Goal: Complete application form: Complete application form

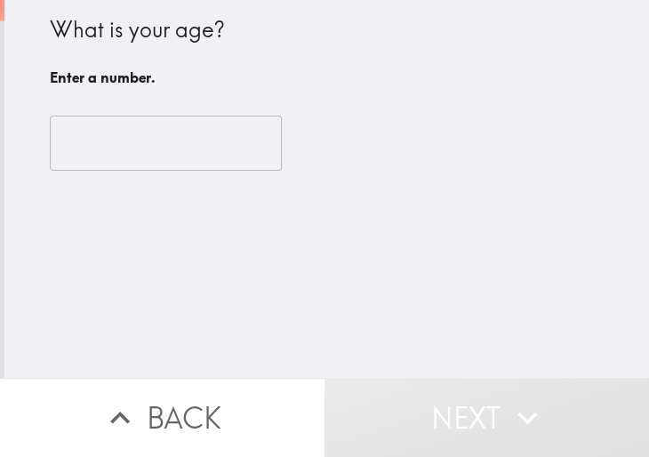
click at [152, 148] on input "number" at bounding box center [166, 143] width 232 height 55
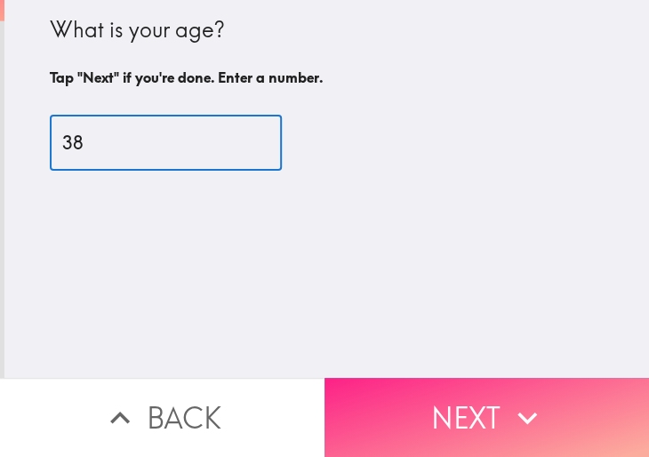
type input "38"
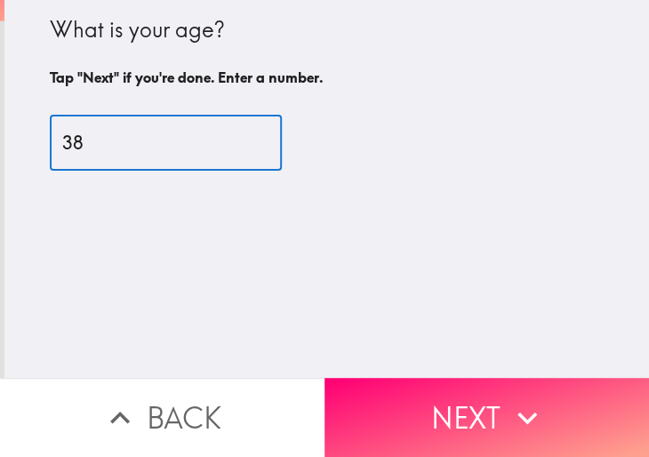
click at [449, 412] on button "Next" at bounding box center [486, 417] width 324 height 79
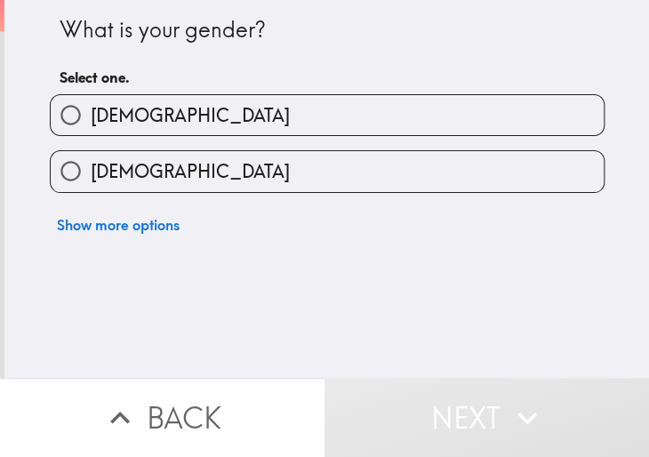
click at [133, 157] on label "[DEMOGRAPHIC_DATA]" at bounding box center [327, 171] width 553 height 40
click at [91, 157] on input "[DEMOGRAPHIC_DATA]" at bounding box center [71, 171] width 40 height 40
radio input "true"
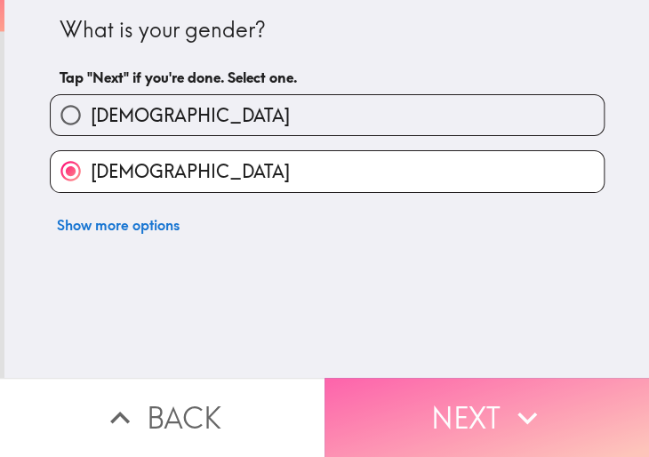
click at [483, 396] on button "Next" at bounding box center [486, 417] width 324 height 79
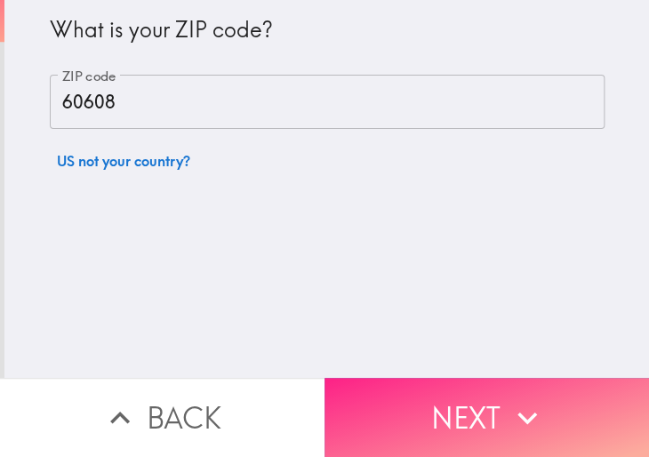
click at [483, 411] on icon "button" at bounding box center [527, 417] width 39 height 39
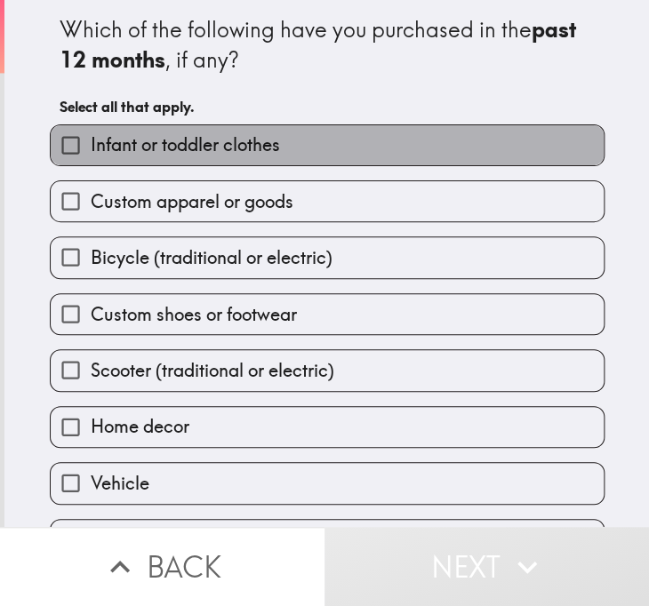
click at [216, 139] on span "Infant or toddler clothes" at bounding box center [185, 144] width 189 height 25
click at [91, 139] on input "Infant or toddler clothes" at bounding box center [71, 145] width 40 height 40
checkbox input "true"
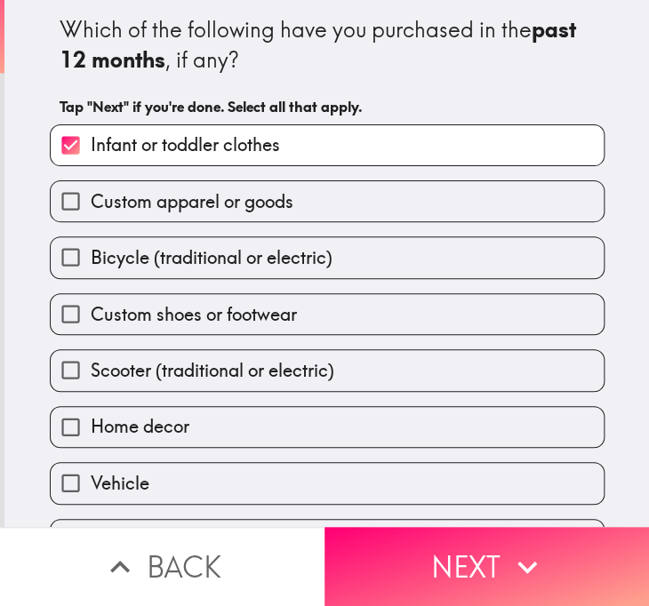
drag, startPoint x: 158, startPoint y: 195, endPoint x: 151, endPoint y: 215, distance: 21.6
click at [156, 195] on span "Custom apparel or goods" at bounding box center [192, 201] width 203 height 25
drag, startPoint x: 164, startPoint y: 434, endPoint x: 164, endPoint y: 308, distance: 126.2
click at [164, 432] on span "Home decor" at bounding box center [140, 426] width 99 height 25
click at [91, 432] on input "Home decor" at bounding box center [71, 427] width 40 height 40
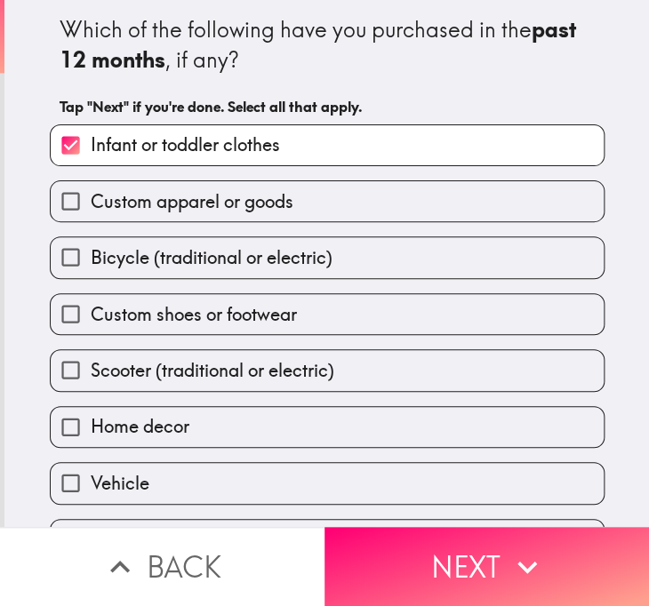
checkbox input "true"
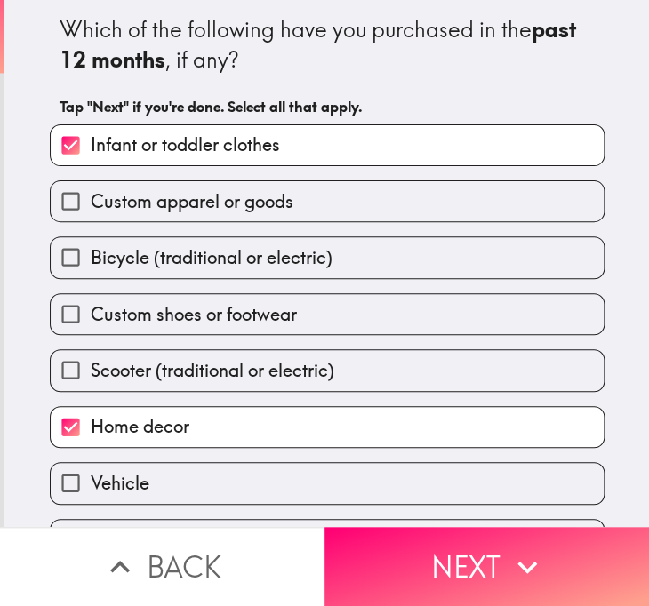
click at [164, 298] on label "Custom shoes or footwear" at bounding box center [327, 314] width 553 height 40
click at [91, 298] on input "Custom shoes or footwear" at bounding box center [71, 314] width 40 height 40
checkbox input "true"
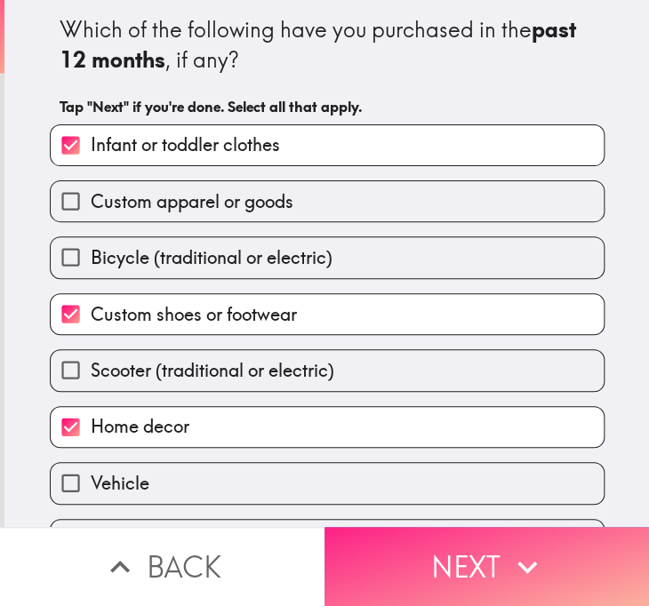
click at [477, 456] on button "Next" at bounding box center [486, 566] width 324 height 79
